Goal: Task Accomplishment & Management: Manage account settings

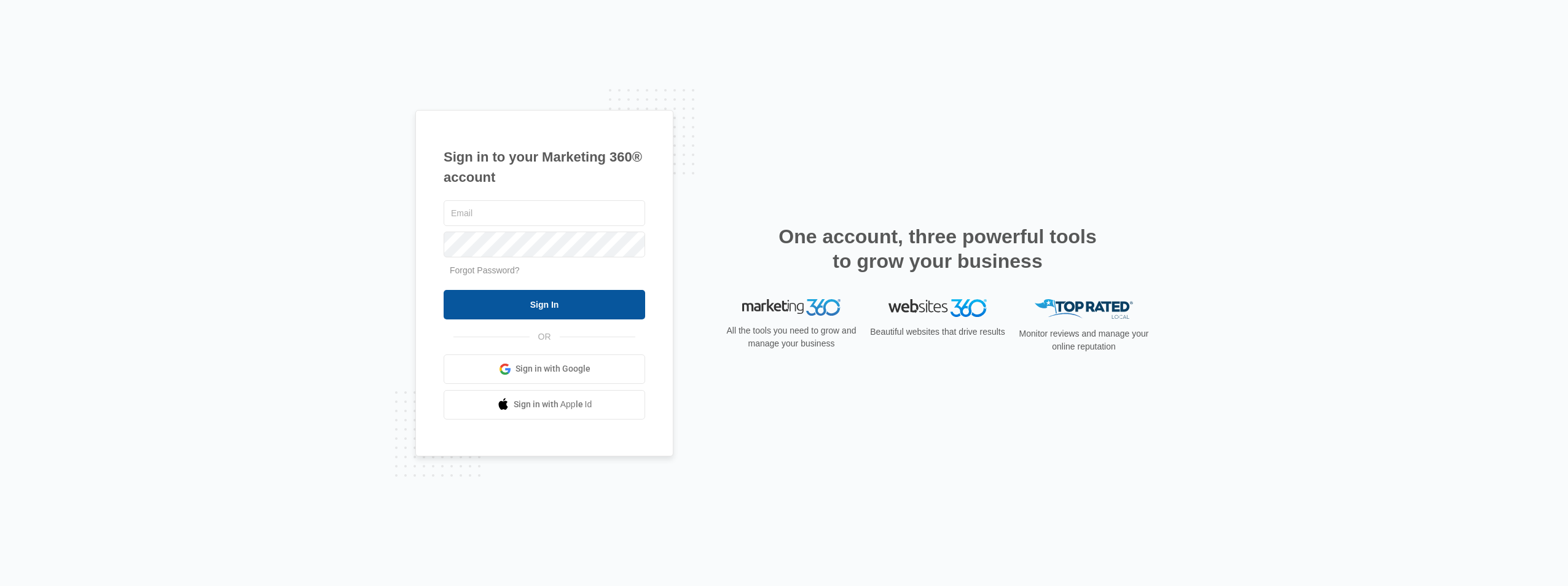
type input "[EMAIL_ADDRESS][DOMAIN_NAME]"
click at [580, 309] on input "Sign In" at bounding box center [544, 305] width 201 height 29
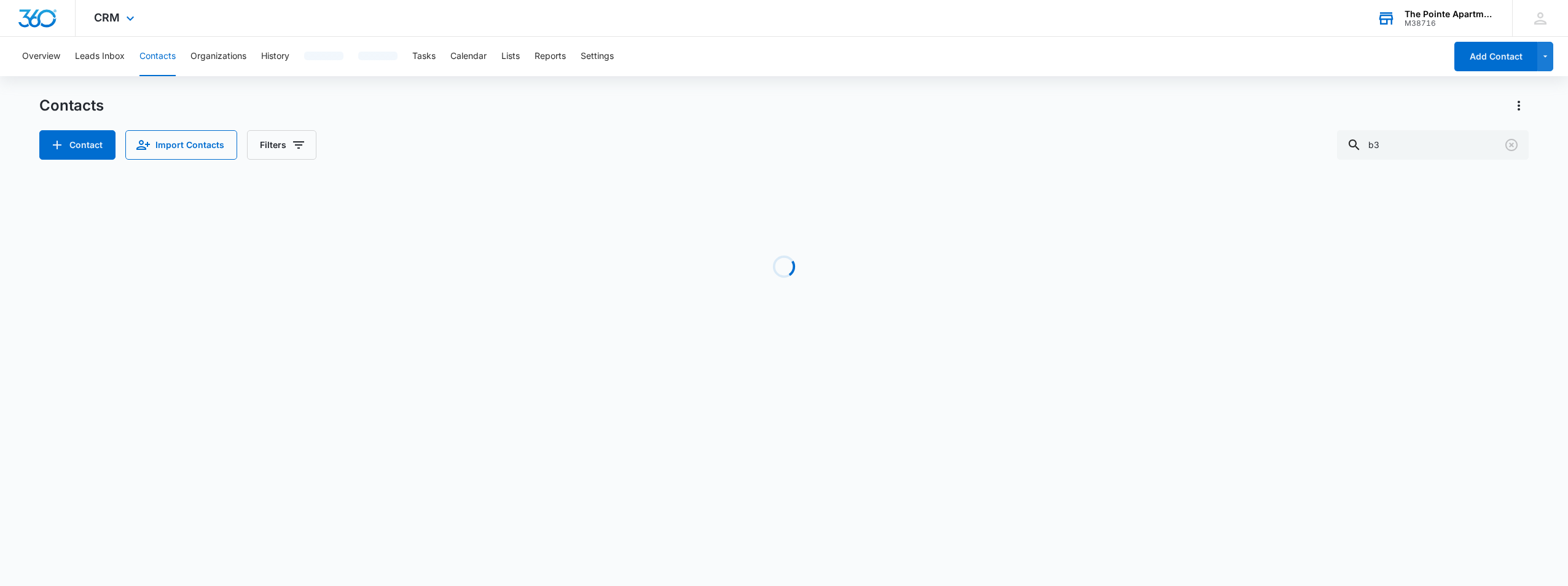
click at [1435, 25] on div "M38716" at bounding box center [1449, 23] width 90 height 8
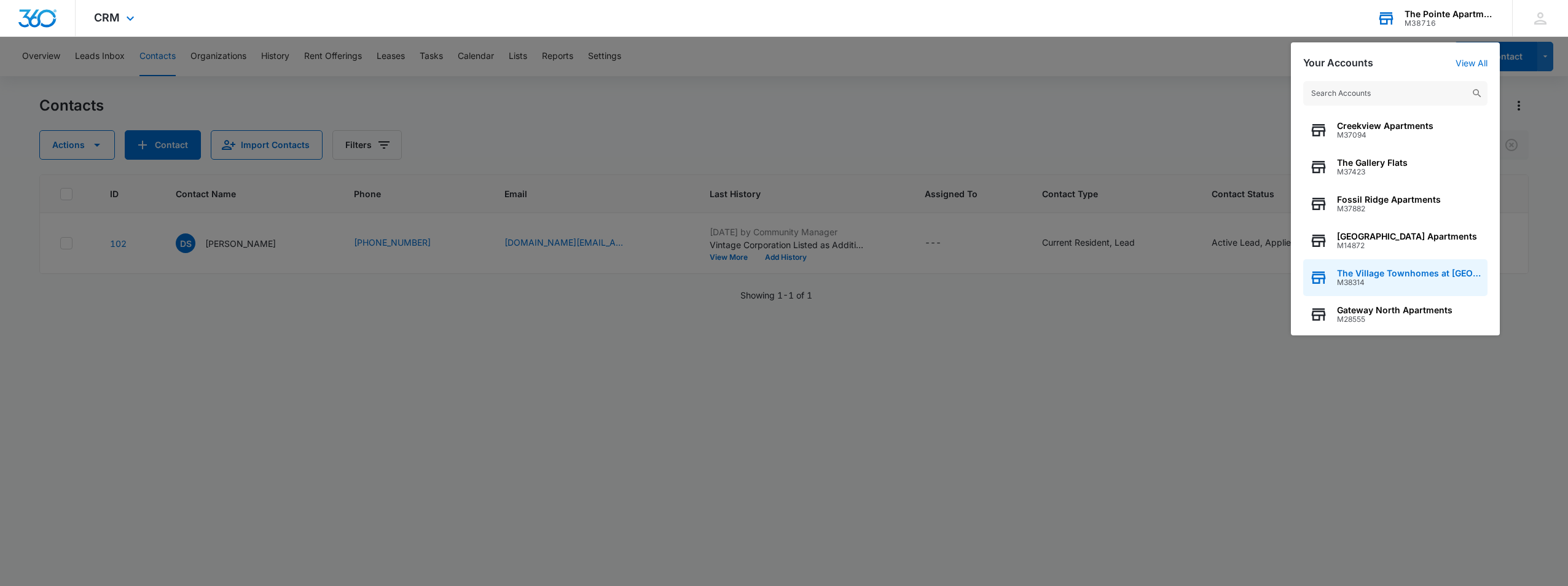
click at [1407, 283] on span "M38314" at bounding box center [1409, 283] width 145 height 8
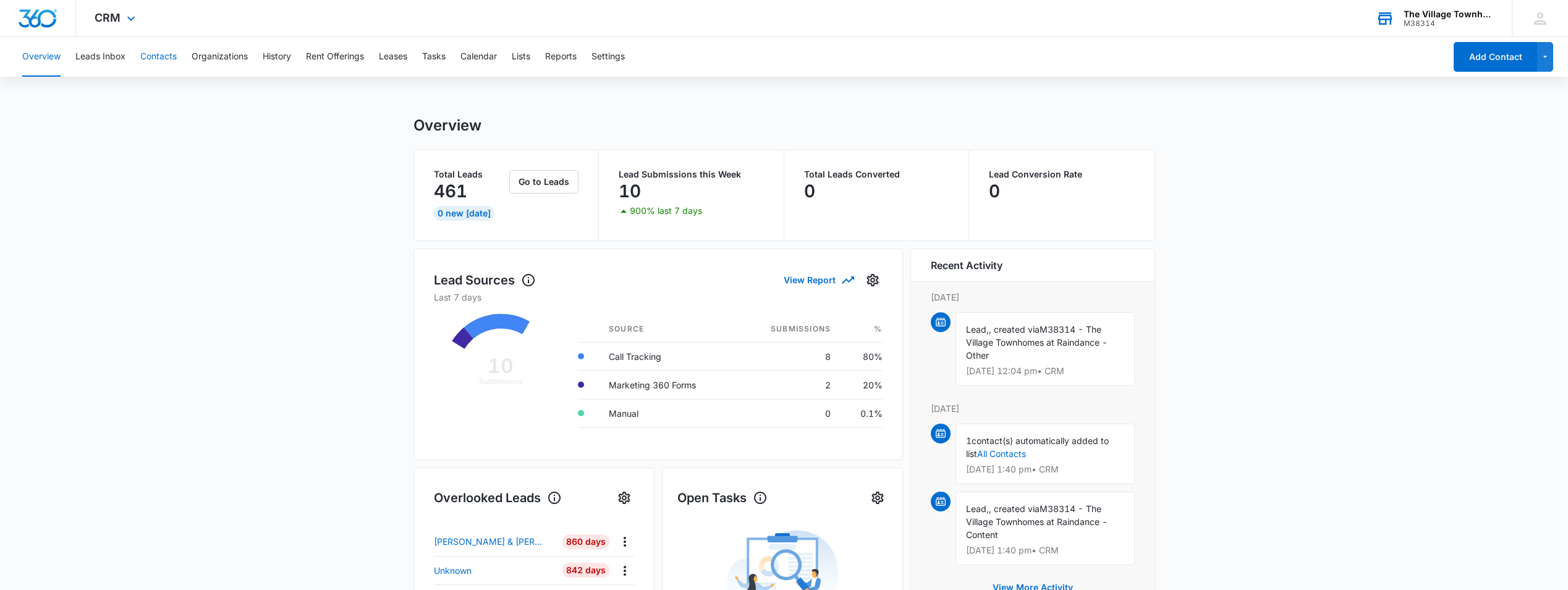
click at [154, 57] on button "Contacts" at bounding box center [159, 57] width 37 height 40
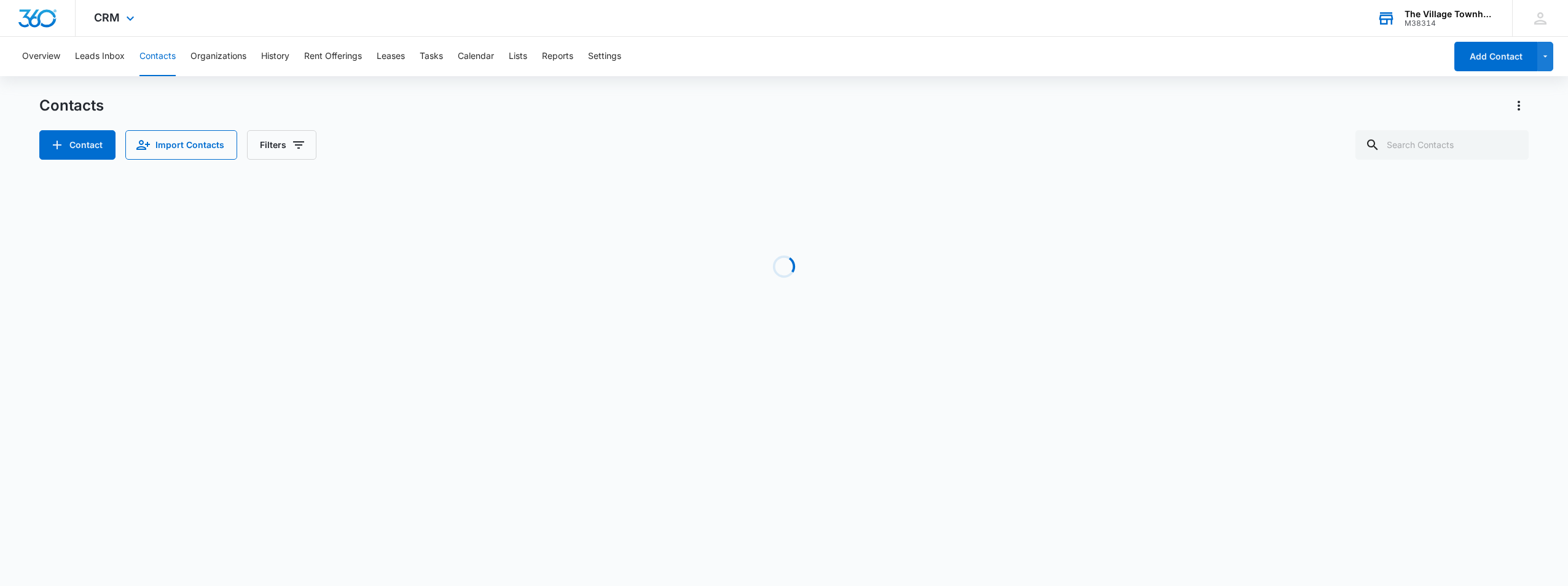
click at [1428, 119] on div "Contacts Contact Import Contacts Filters" at bounding box center [784, 128] width 1489 height 64
click at [1421, 152] on input "text" at bounding box center [1442, 145] width 173 height 29
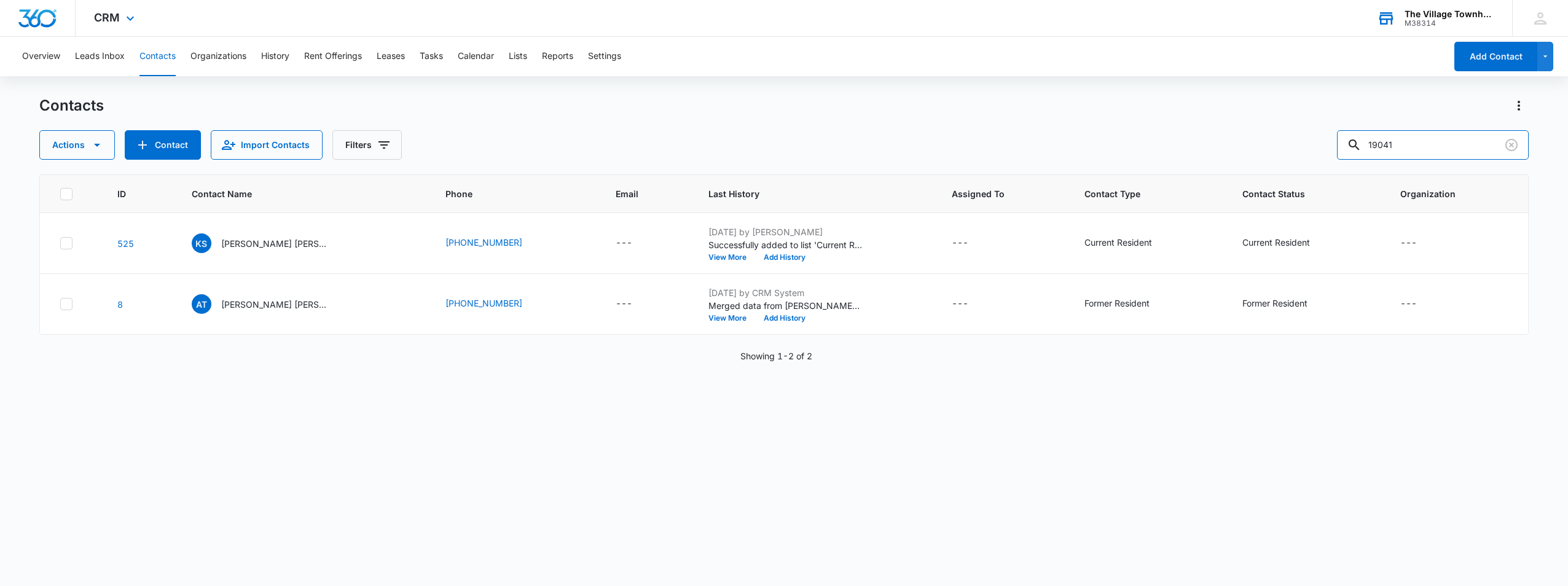
drag, startPoint x: 1415, startPoint y: 149, endPoint x: 1319, endPoint y: 135, distance: 97.0
click at [1319, 135] on div "Actions Contact Import Contacts Filters 19041" at bounding box center [784, 145] width 1489 height 29
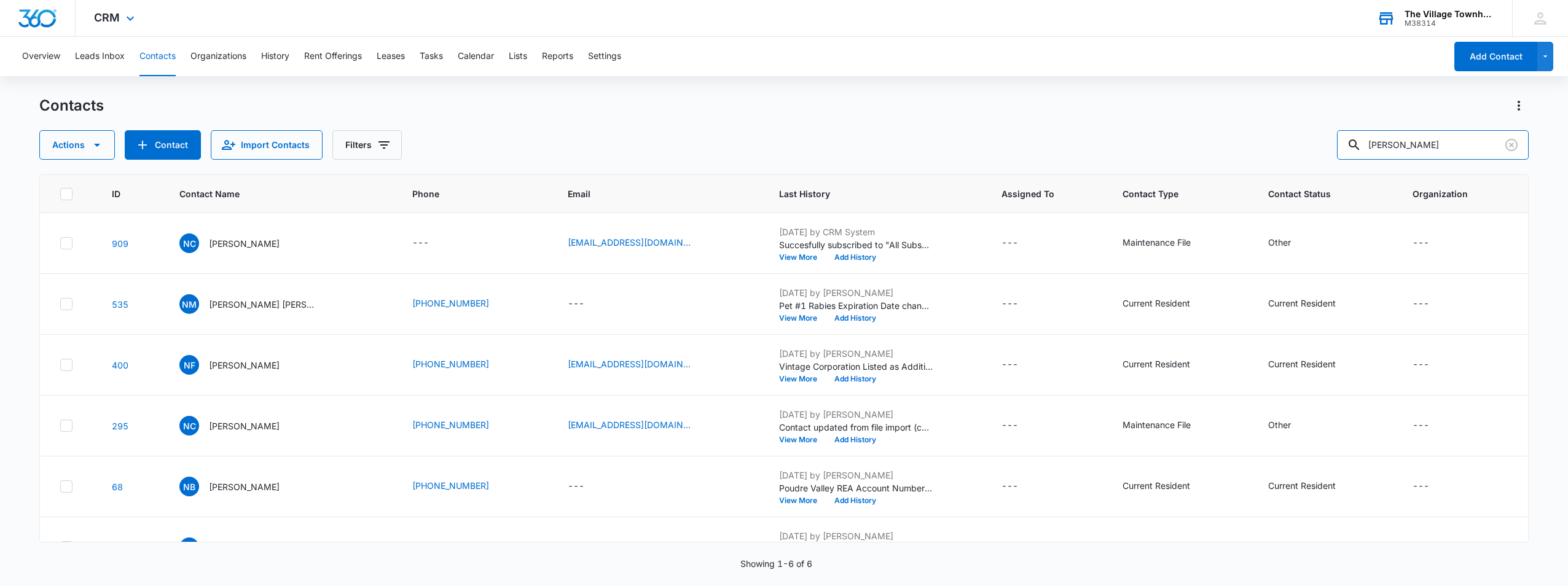
drag, startPoint x: 1450, startPoint y: 142, endPoint x: 1313, endPoint y: 131, distance: 137.4
click at [1313, 131] on div "Actions Contact Import Contacts Filters [PERSON_NAME]" at bounding box center [784, 145] width 1489 height 29
type input "[PERSON_NAME]"
